Goal: Navigation & Orientation: Find specific page/section

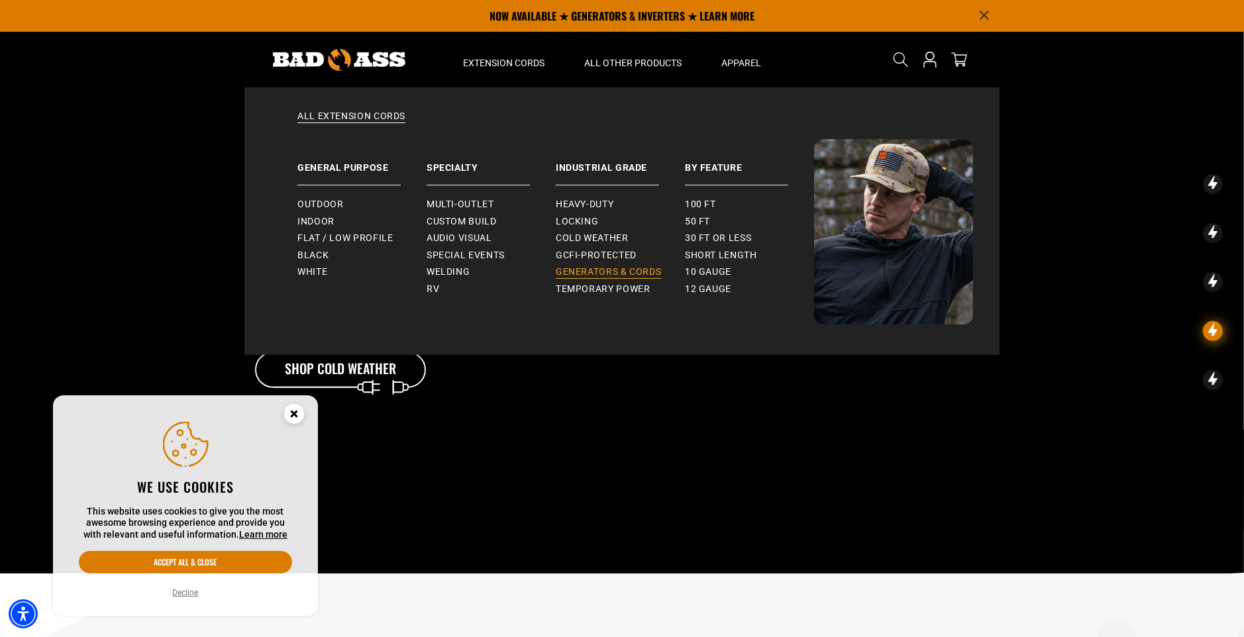
click at [605, 274] on span "Generators & Cords" at bounding box center [609, 272] width 106 height 12
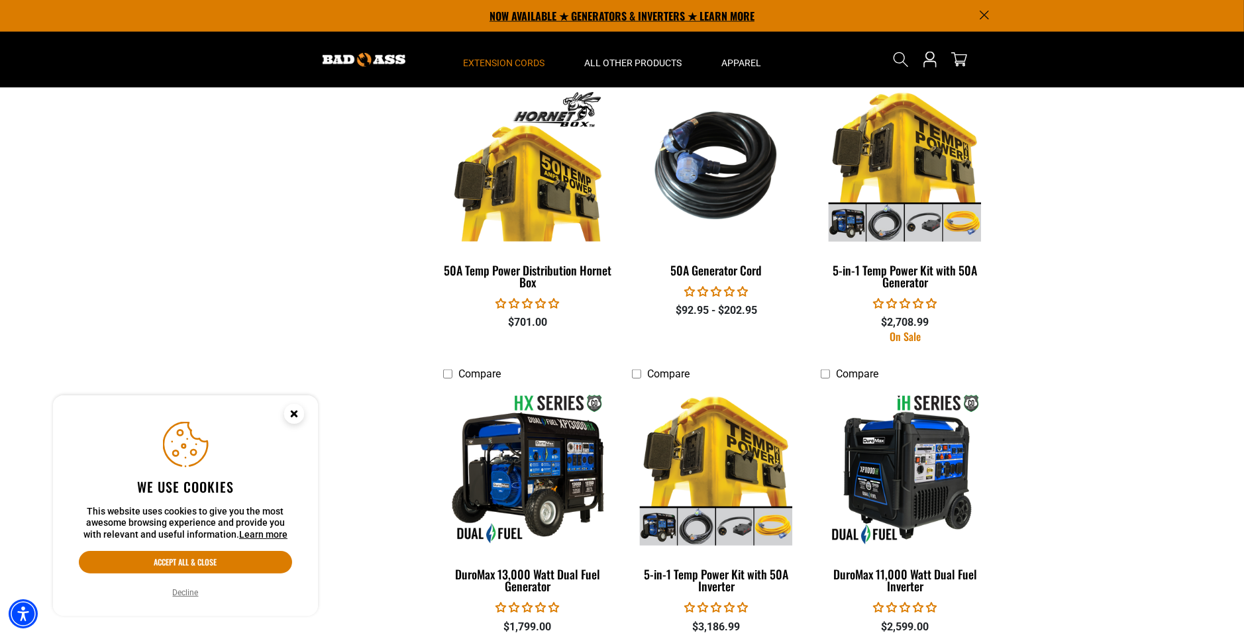
scroll to position [1910, 0]
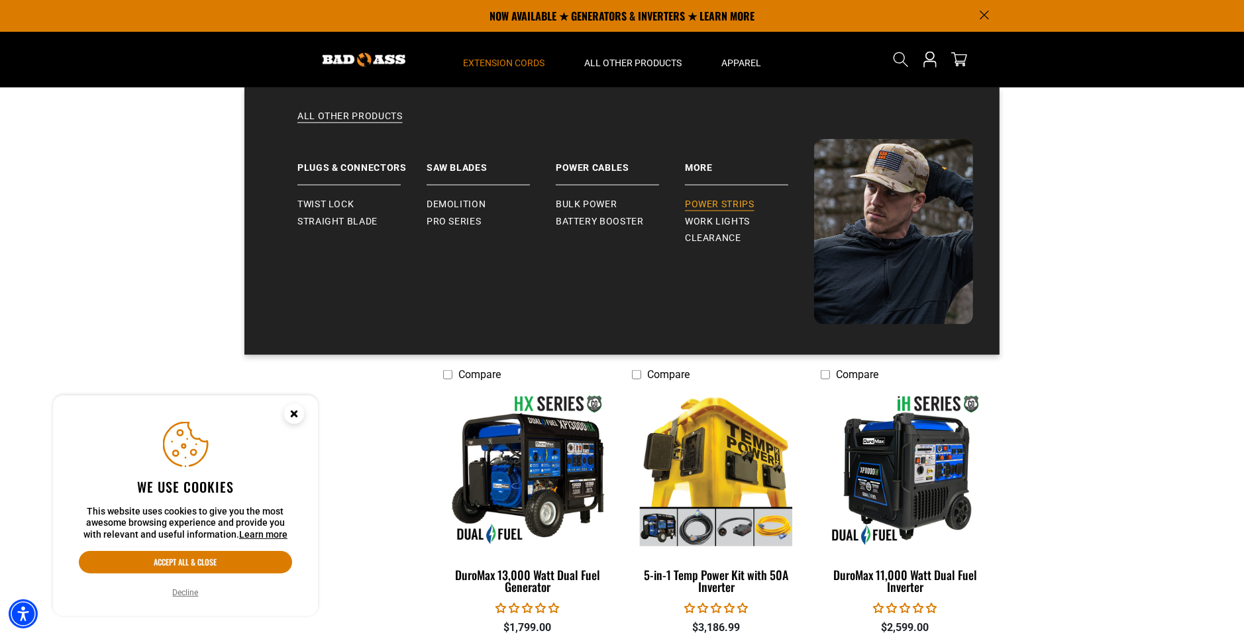
click at [731, 202] on span "Power Strips" at bounding box center [720, 205] width 70 height 12
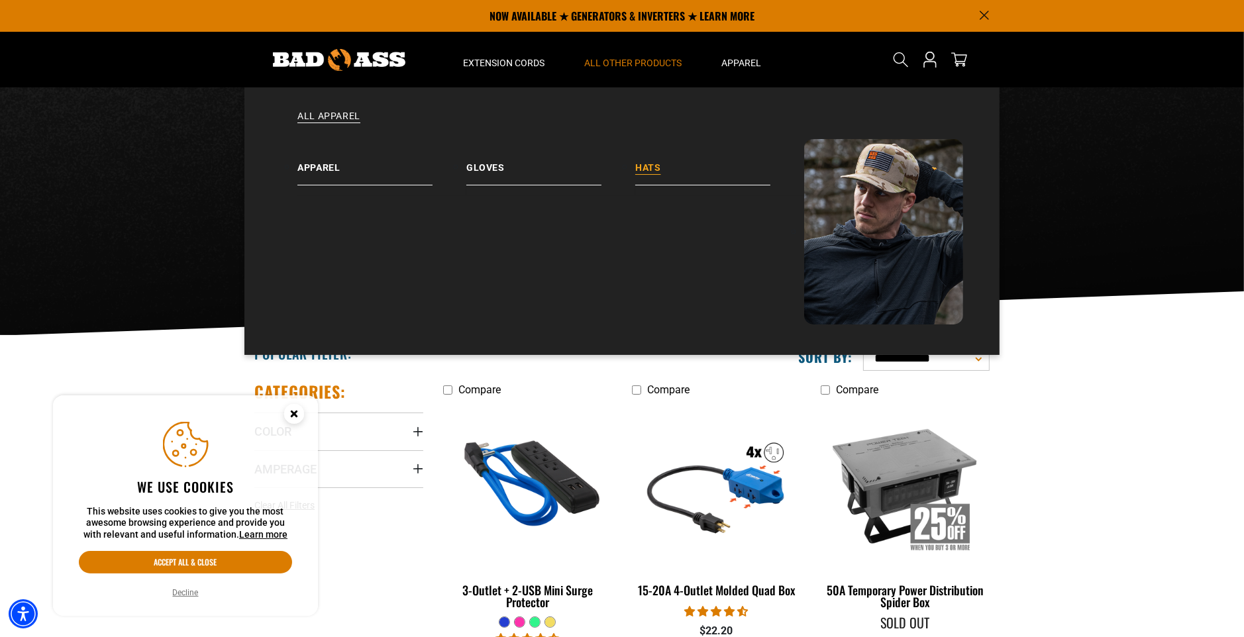
click at [648, 162] on link "Hats" at bounding box center [719, 162] width 169 height 46
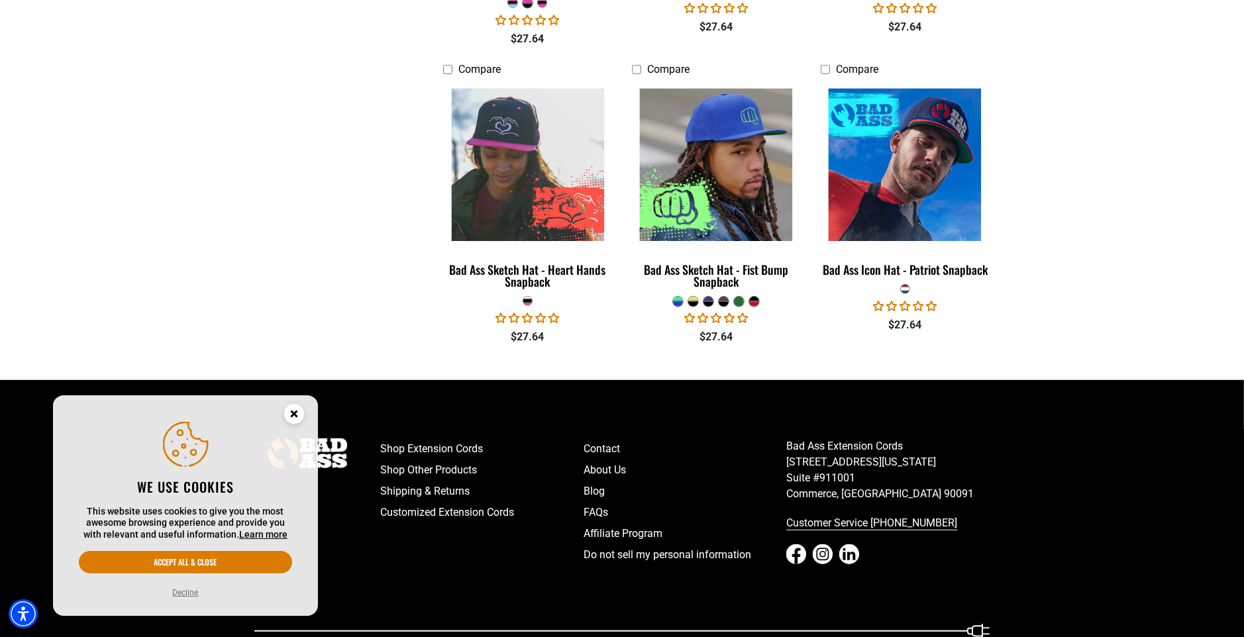
scroll to position [976, 0]
